Goal: Task Accomplishment & Management: Complete application form

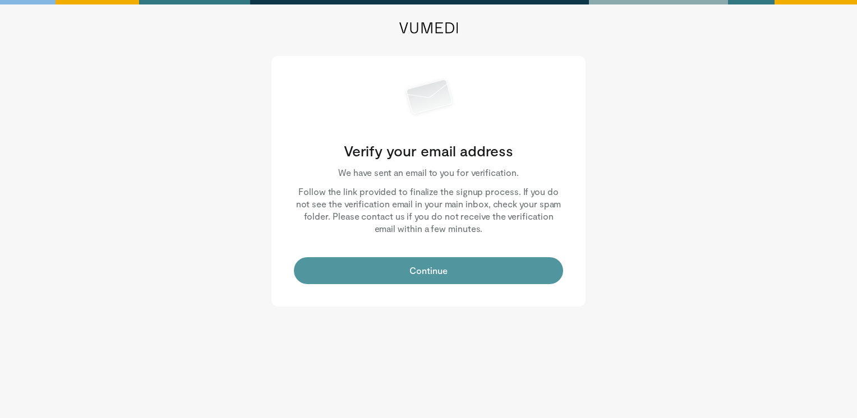
click at [451, 274] on button "Continue" at bounding box center [428, 270] width 269 height 27
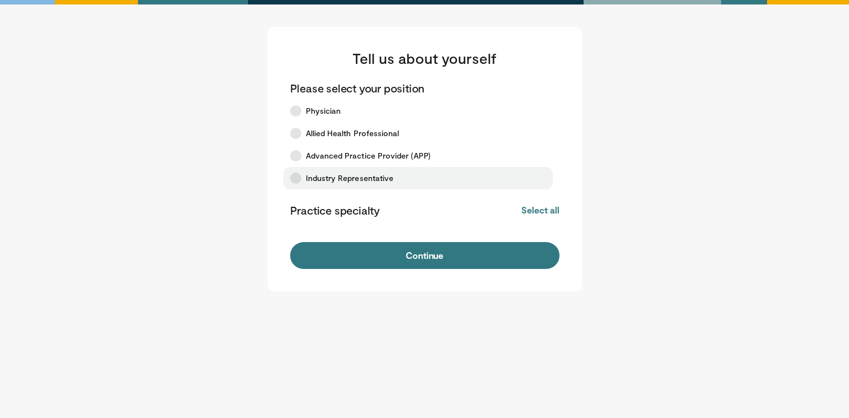
click at [289, 181] on label "Industry Representative" at bounding box center [417, 178] width 269 height 22
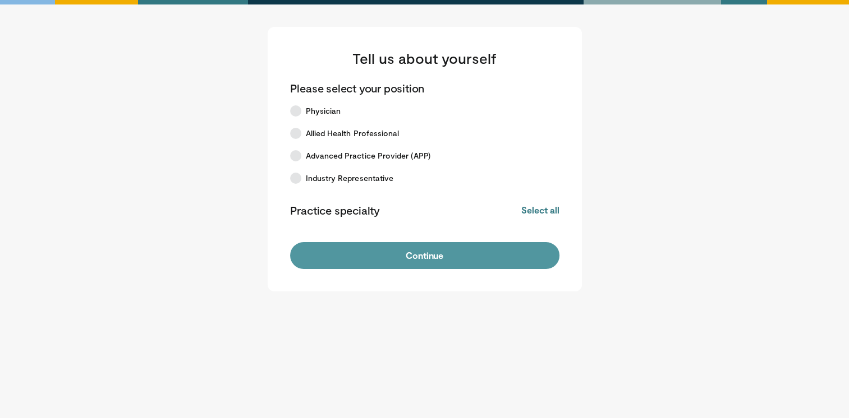
click at [453, 248] on button "Continue" at bounding box center [424, 255] width 269 height 27
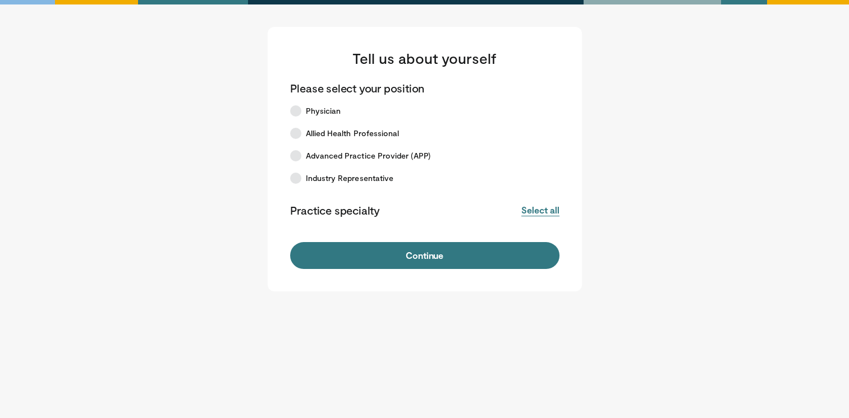
click at [549, 210] on button "Select all" at bounding box center [540, 210] width 38 height 12
click at [549, 210] on button "Deselect all" at bounding box center [535, 210] width 48 height 12
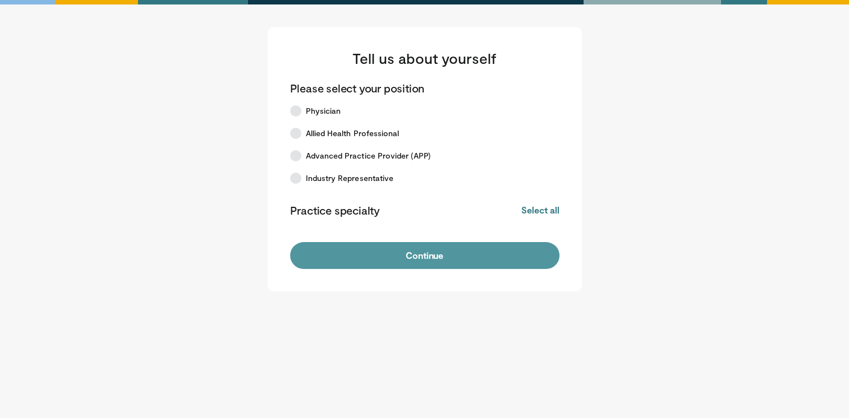
click at [457, 252] on button "Continue" at bounding box center [424, 255] width 269 height 27
click at [427, 251] on button "Continue" at bounding box center [424, 255] width 269 height 27
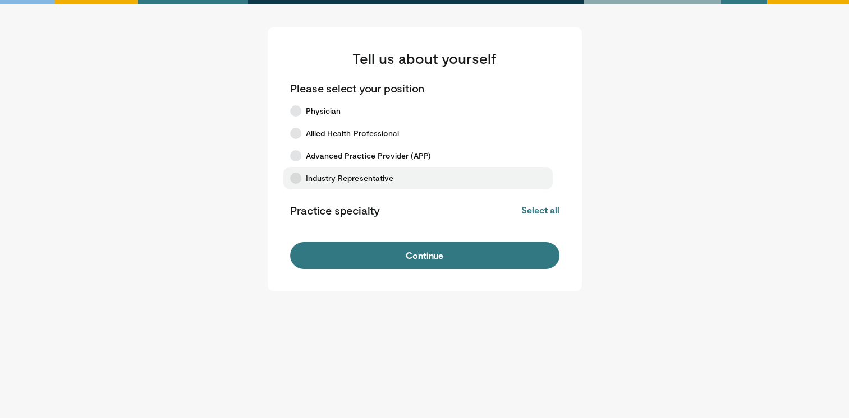
click at [299, 176] on icon at bounding box center [295, 178] width 11 height 11
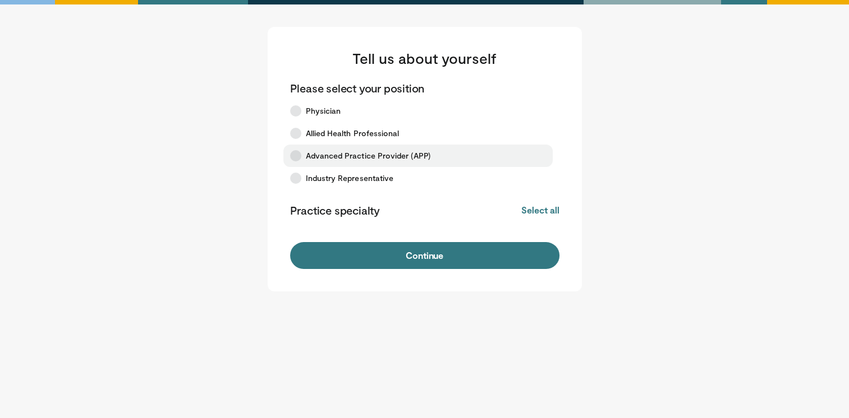
click at [298, 160] on icon at bounding box center [295, 155] width 11 height 11
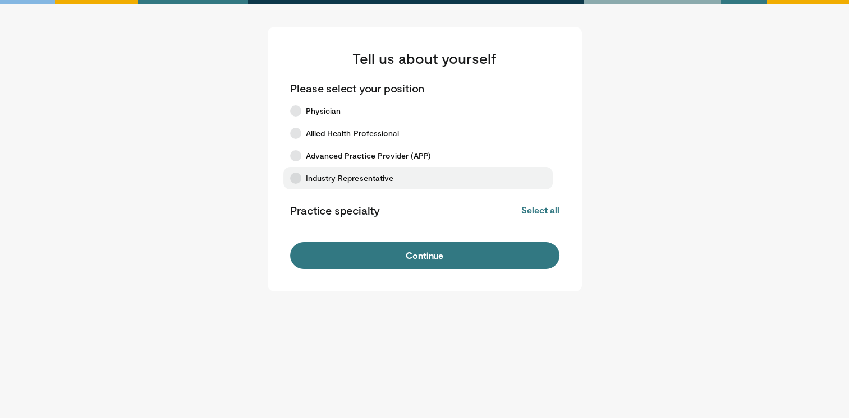
click at [297, 181] on icon at bounding box center [295, 178] width 11 height 11
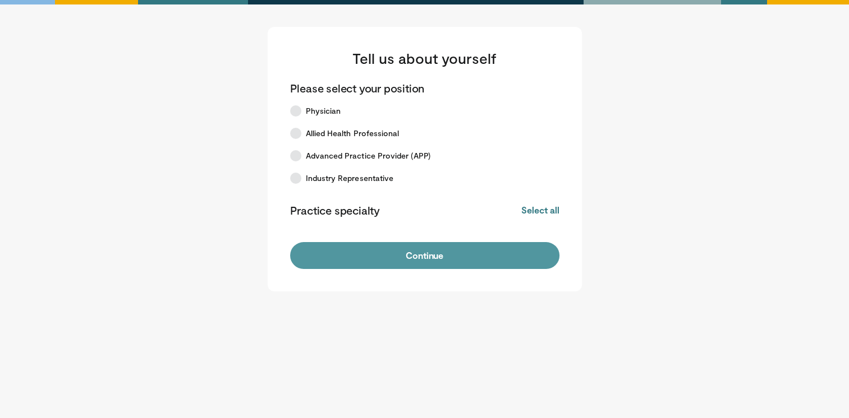
click at [441, 259] on button "Continue" at bounding box center [424, 255] width 269 height 27
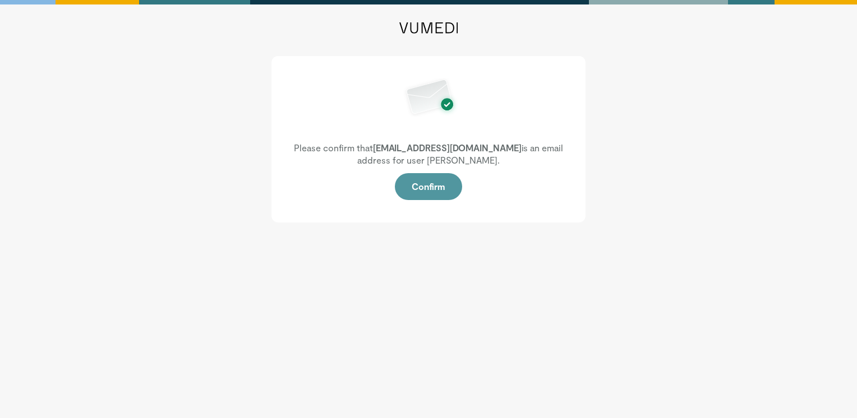
click at [424, 190] on button "Confirm" at bounding box center [428, 186] width 67 height 27
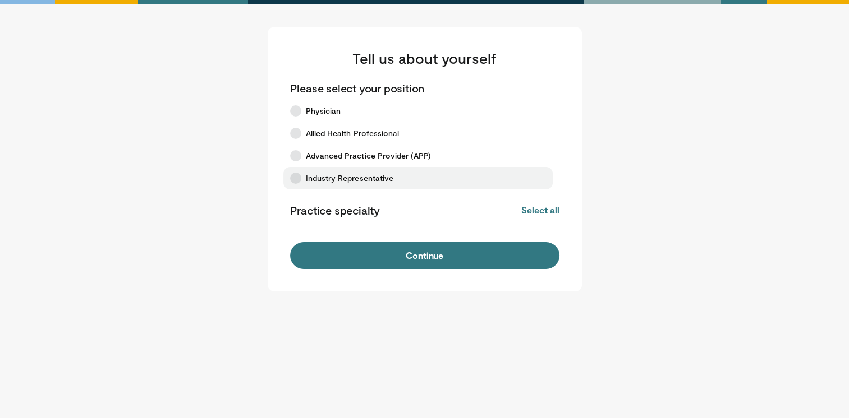
click at [292, 181] on icon at bounding box center [295, 178] width 11 height 11
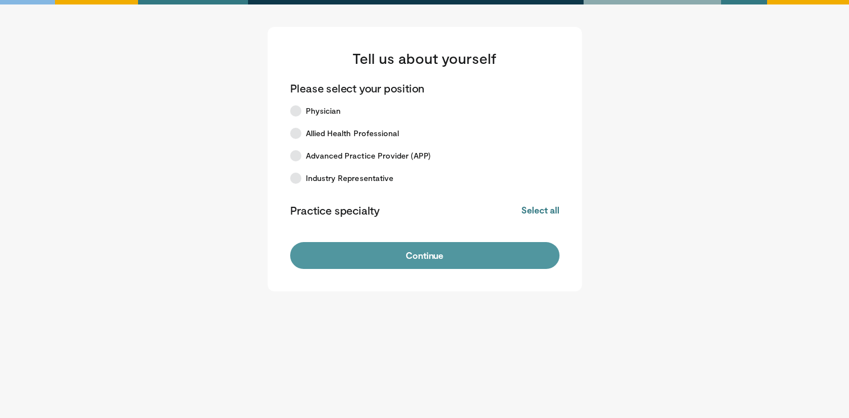
click at [416, 255] on button "Continue" at bounding box center [424, 255] width 269 height 27
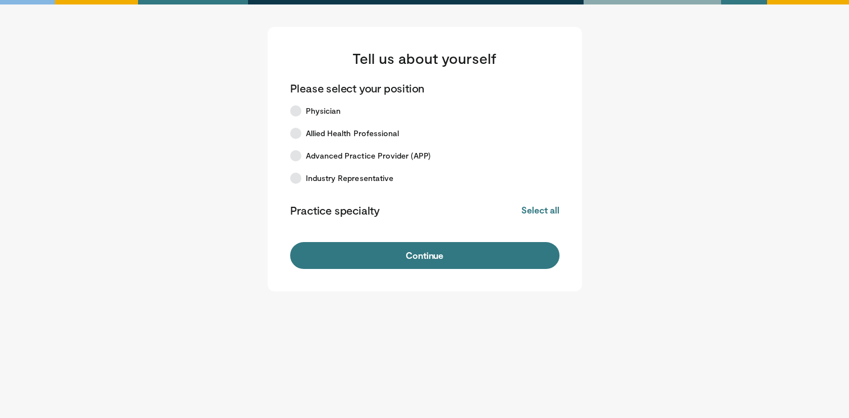
click at [712, 204] on main "Tell us about yourself Please select your position Physician Allied Health Prof…" at bounding box center [424, 159] width 695 height 265
click at [662, 195] on main "Tell us about yourself Please select your position Physician Allied Health Prof…" at bounding box center [424, 159] width 695 height 265
click at [644, 194] on main "Tell us about yourself Please select your position Physician Allied Health Prof…" at bounding box center [424, 159] width 695 height 265
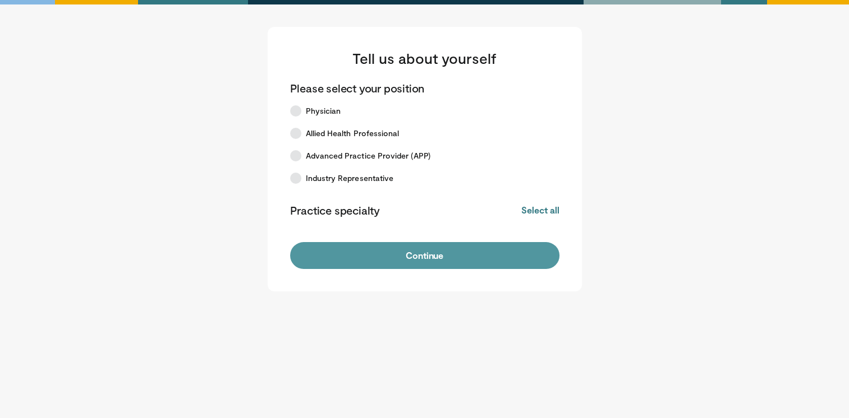
click at [406, 255] on button "Continue" at bounding box center [424, 255] width 269 height 27
